Goal: Task Accomplishment & Management: Complete application form

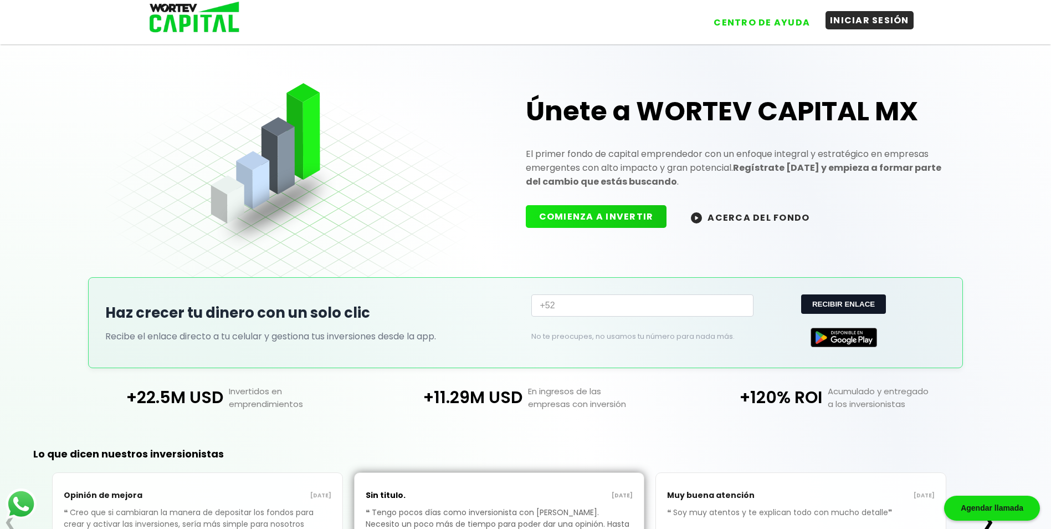
click at [866, 24] on button "INICIAR SESIÓN" at bounding box center [870, 20] width 88 height 18
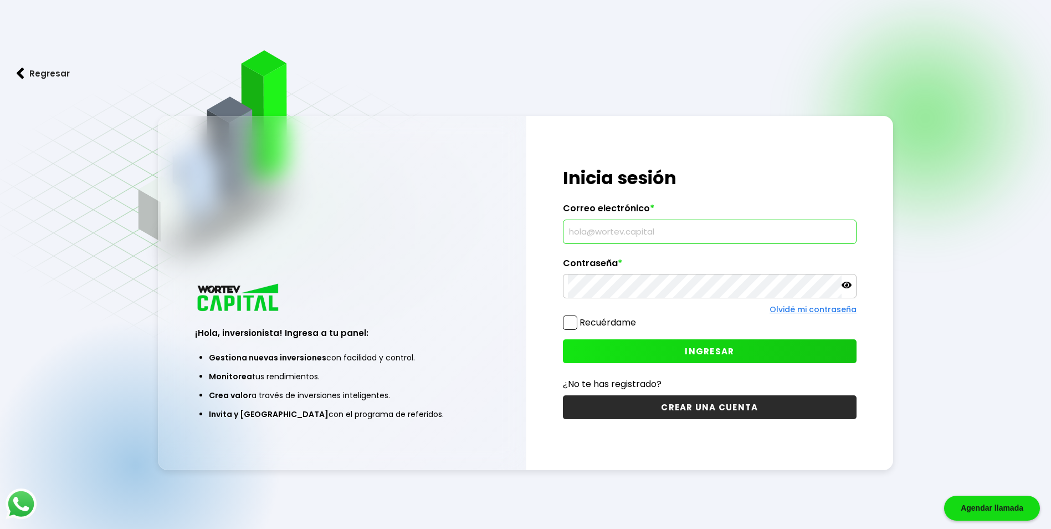
click at [635, 227] on input "text" at bounding box center [710, 231] width 284 height 23
type input "darwin_v_h@hotmail.com"
click at [661, 347] on button "INGRESAR" at bounding box center [710, 351] width 294 height 24
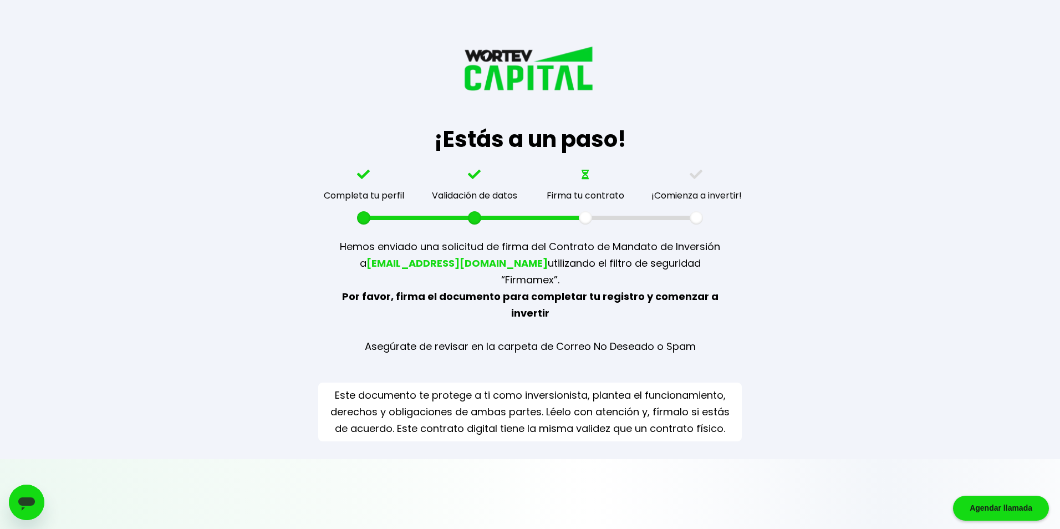
click at [876, 198] on div "¡Estás a un paso! Completa tu perfil Validación de datos Firma tu contrato ¡Com…" at bounding box center [530, 229] width 1060 height 459
